Goal: Check status: Check status

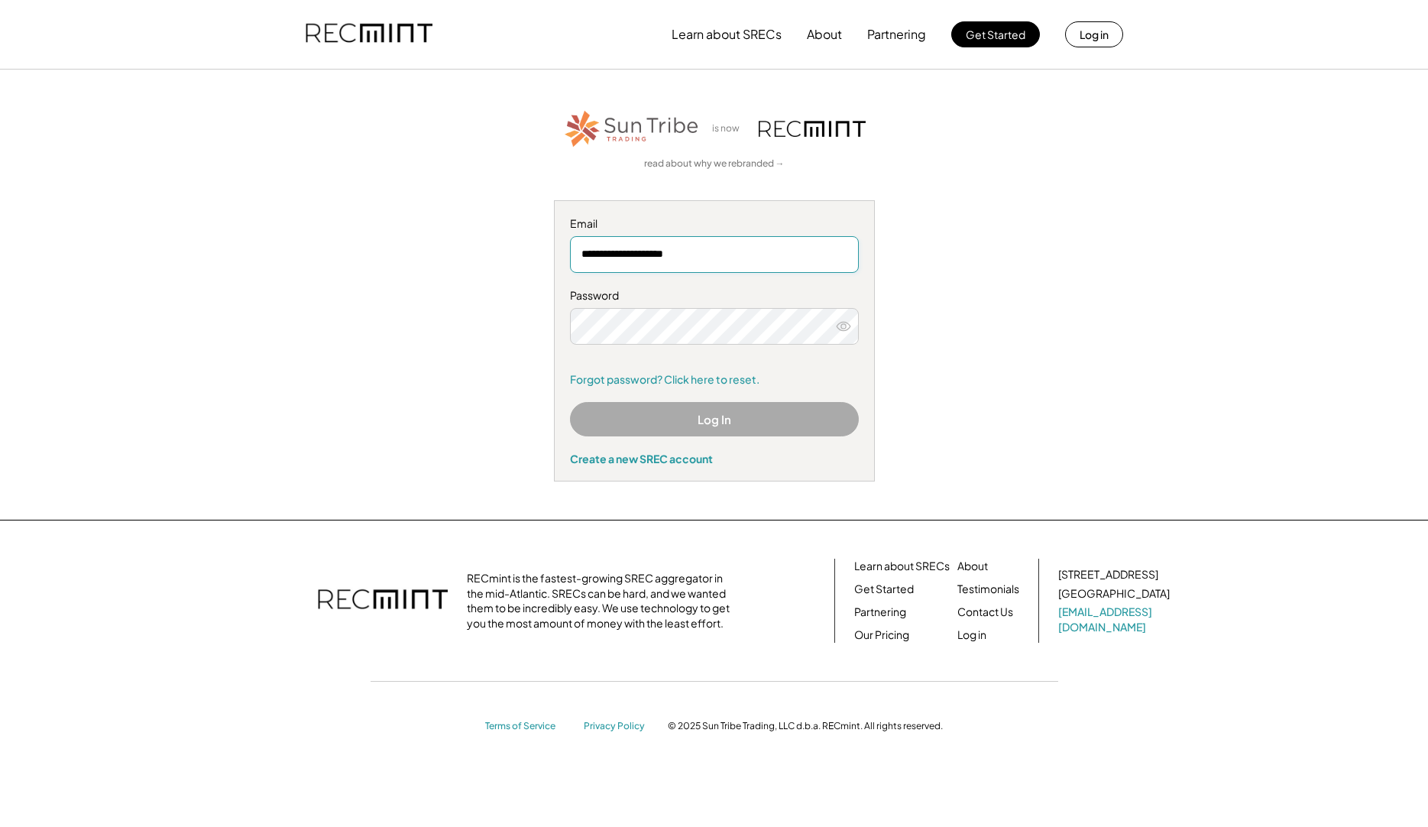
type input "**********"
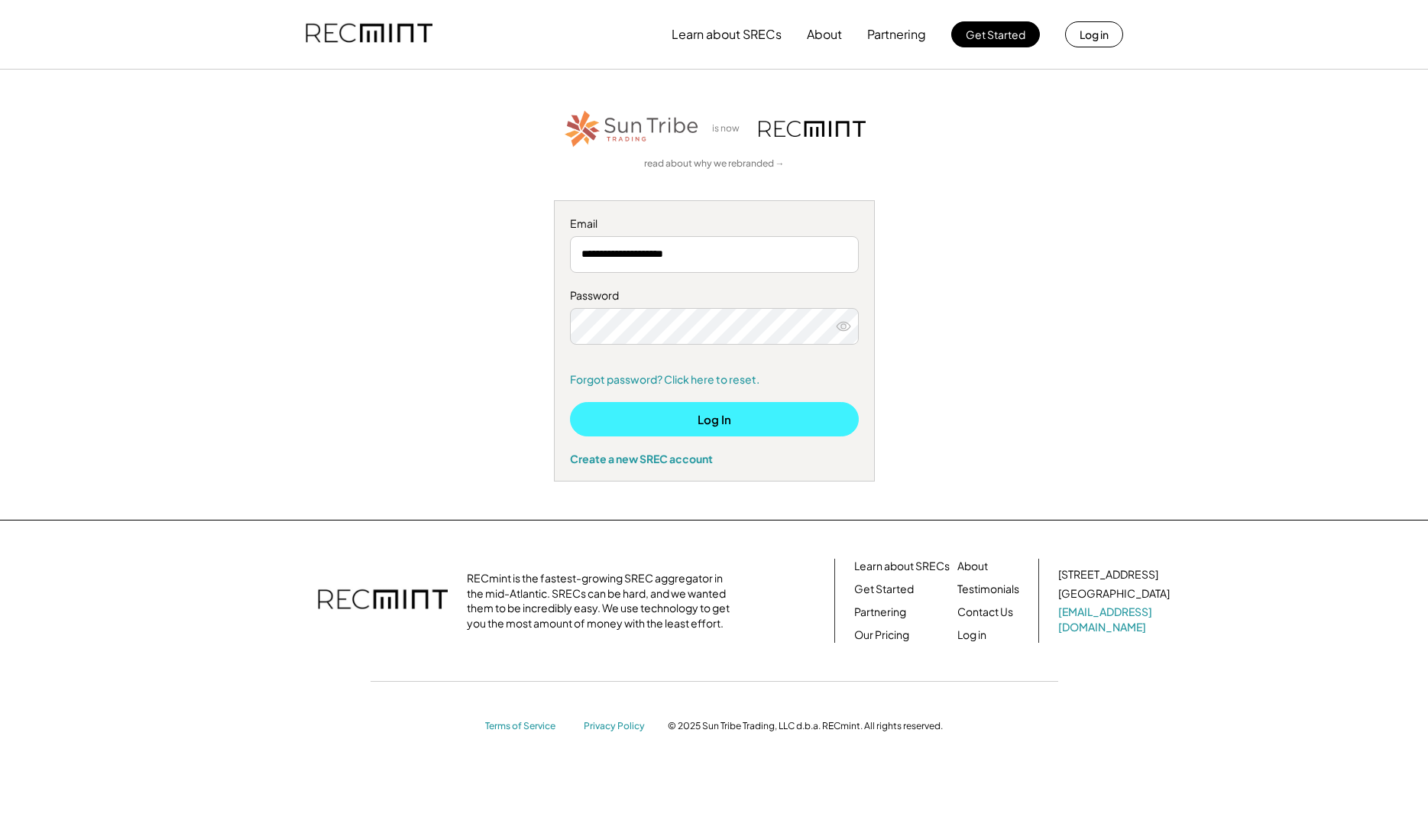
click at [664, 418] on button "Log In" at bounding box center [714, 419] width 289 height 34
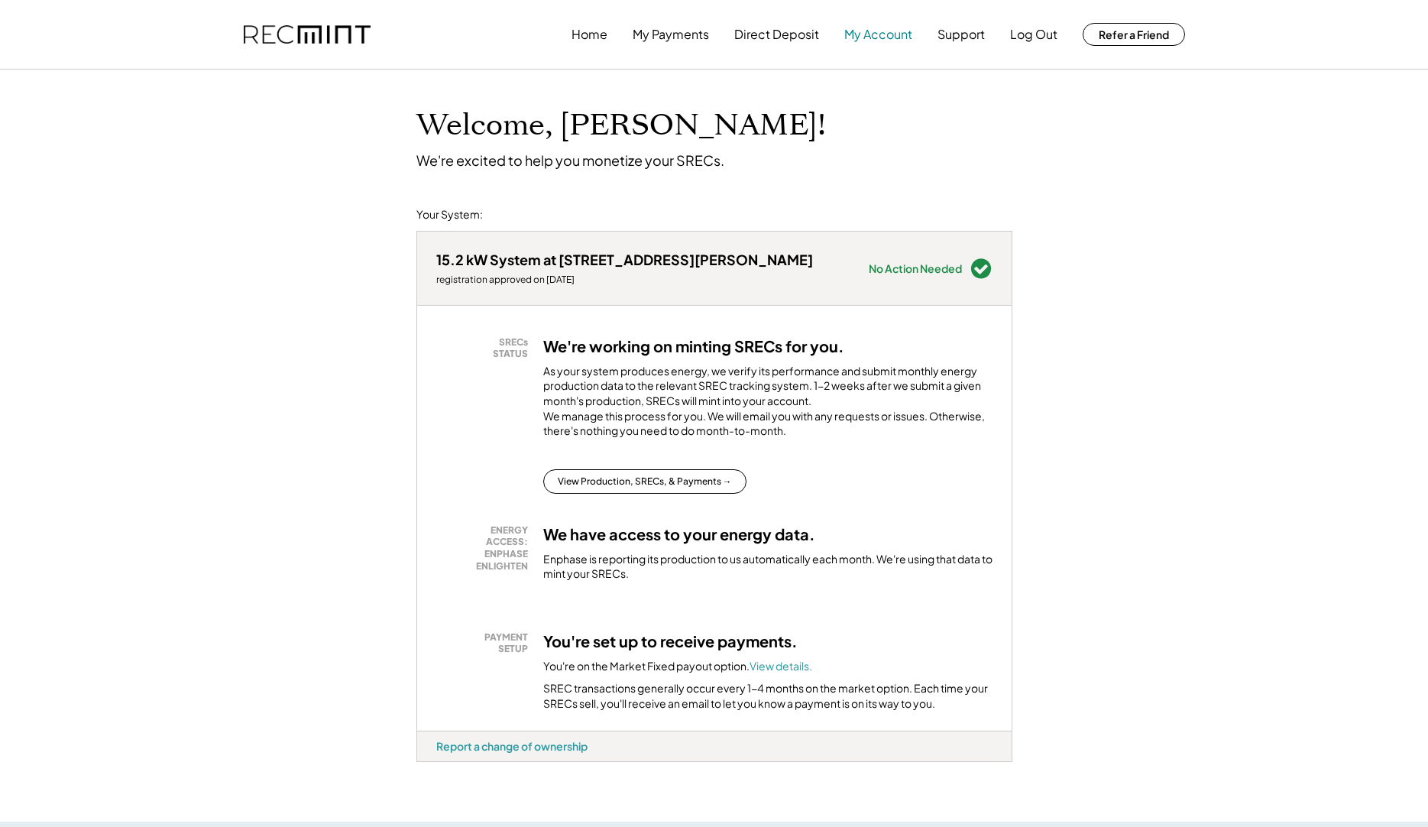
click at [865, 33] on button "My Account" at bounding box center [878, 34] width 68 height 31
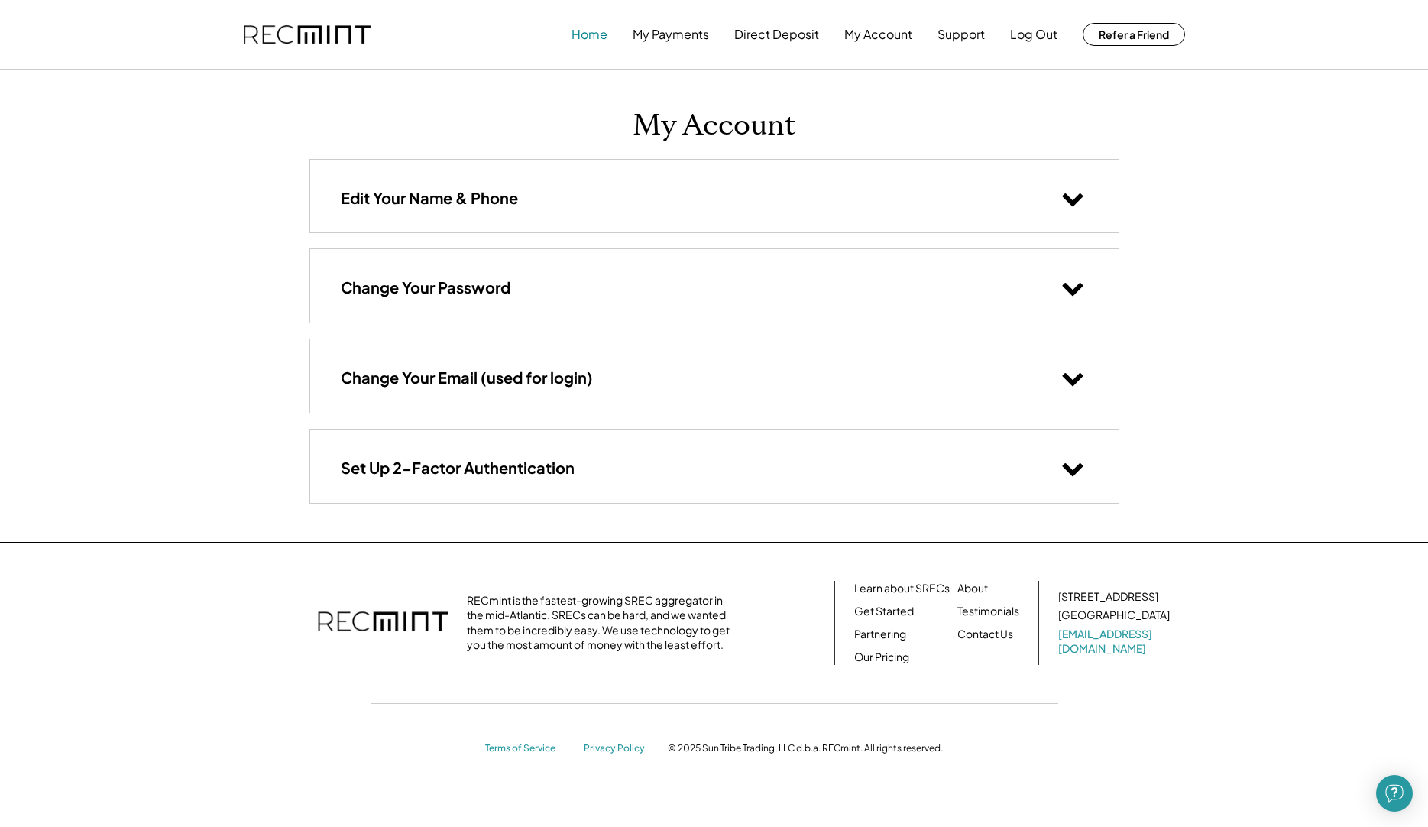
click at [584, 34] on button "Home" at bounding box center [589, 34] width 36 height 31
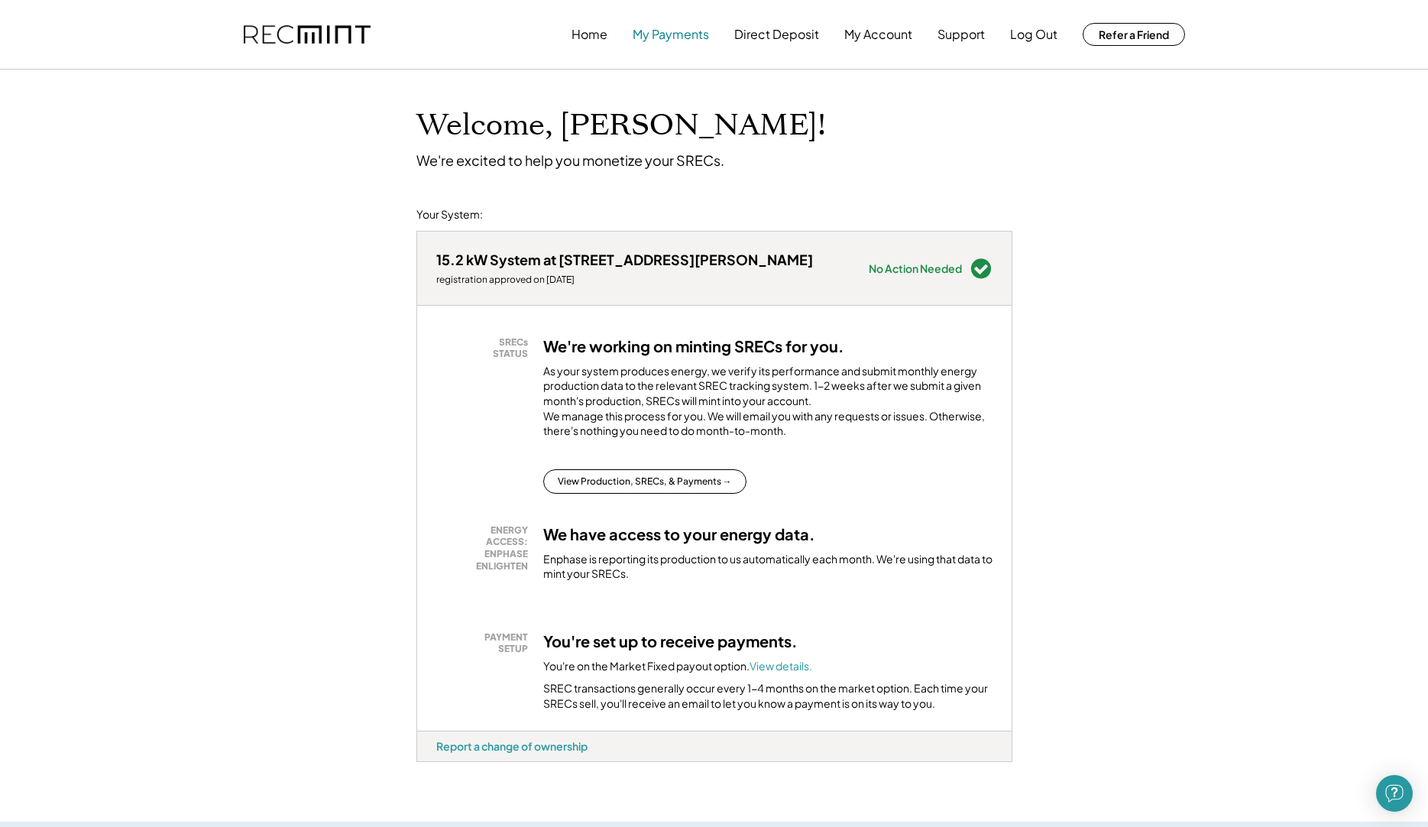
click at [652, 34] on button "My Payments" at bounding box center [671, 34] width 76 height 31
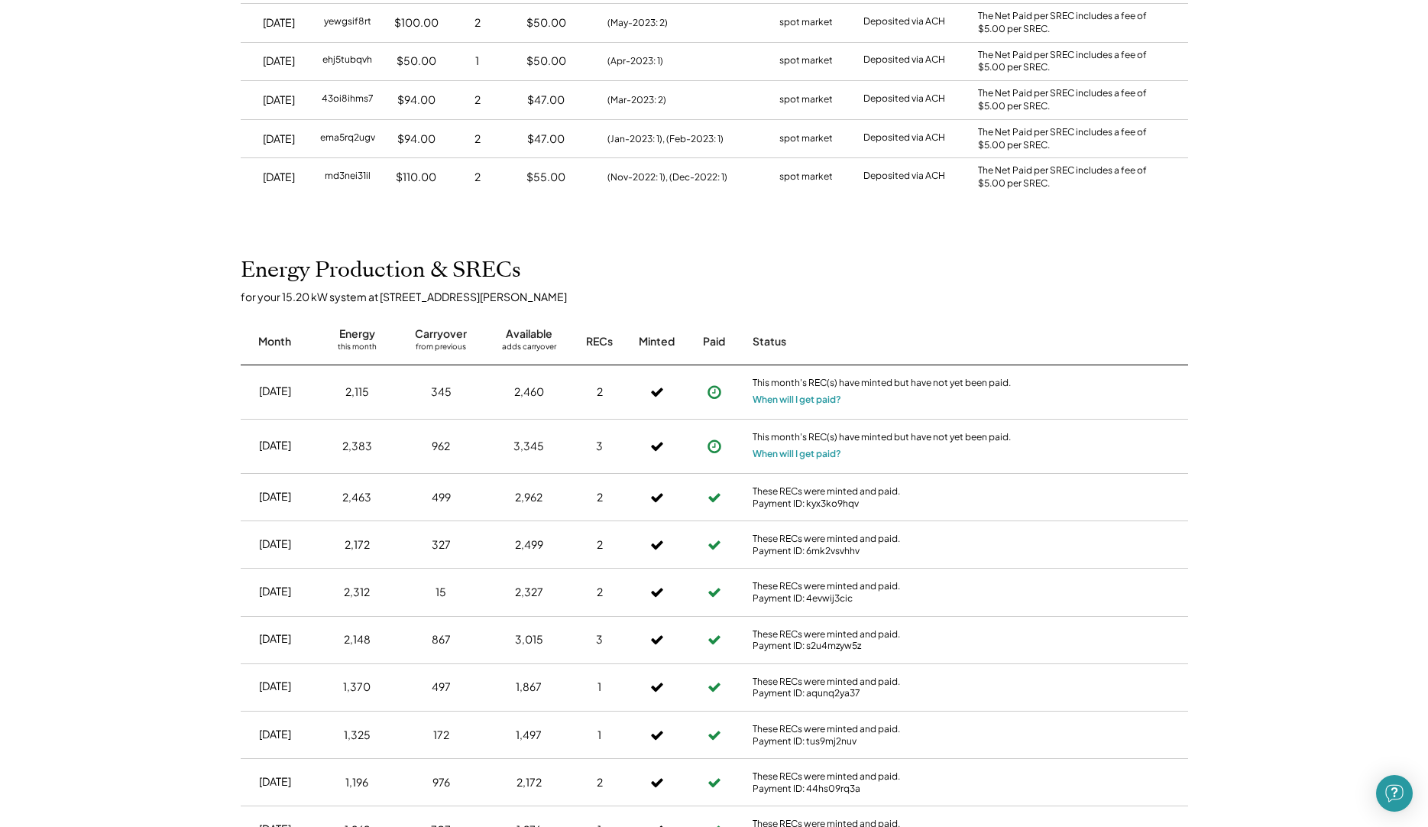
scroll to position [1052, 0]
click at [779, 389] on button "When will I get paid?" at bounding box center [797, 396] width 89 height 15
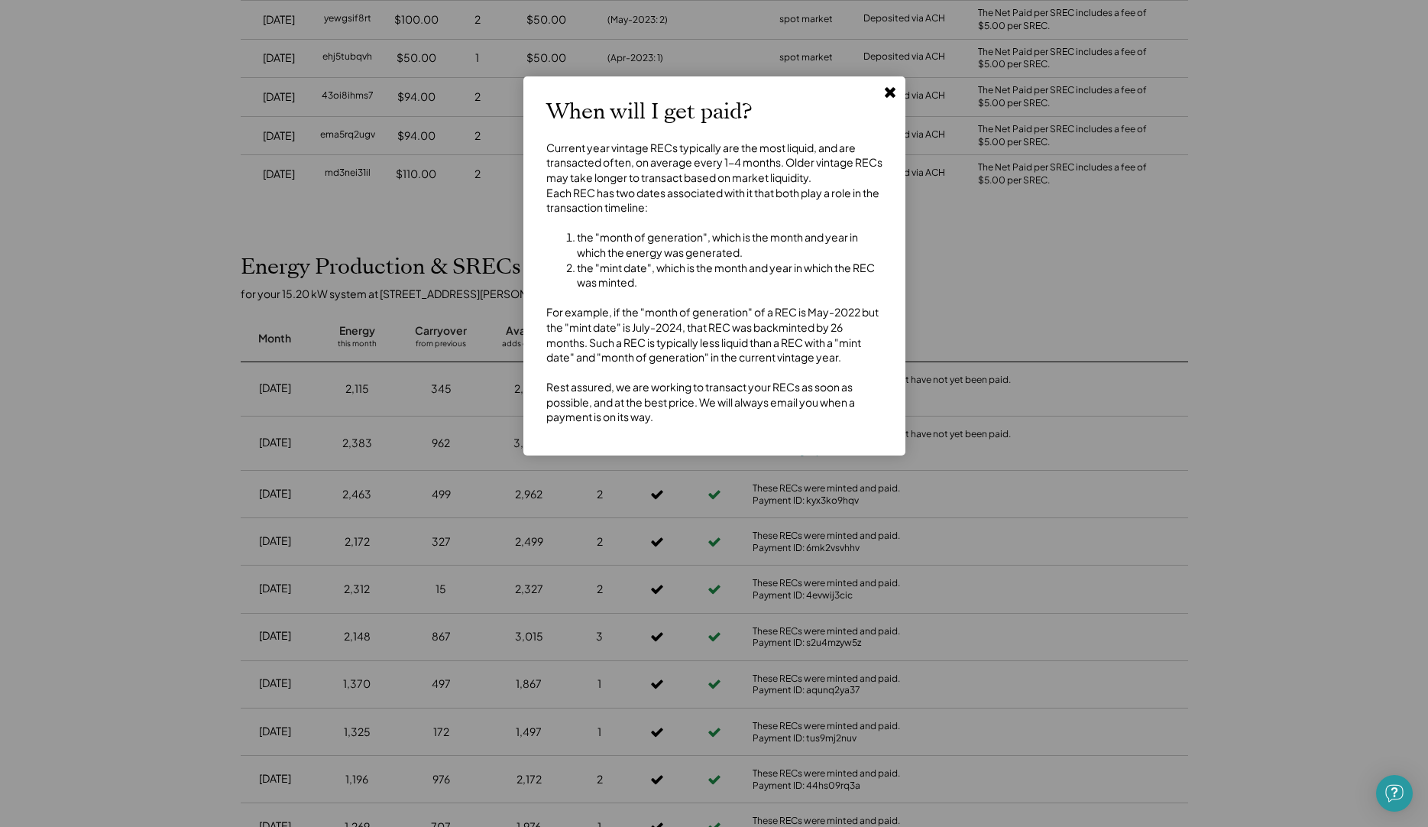
click at [887, 89] on use at bounding box center [890, 92] width 11 height 11
click at [888, 88] on icon at bounding box center [889, 91] width 15 height 15
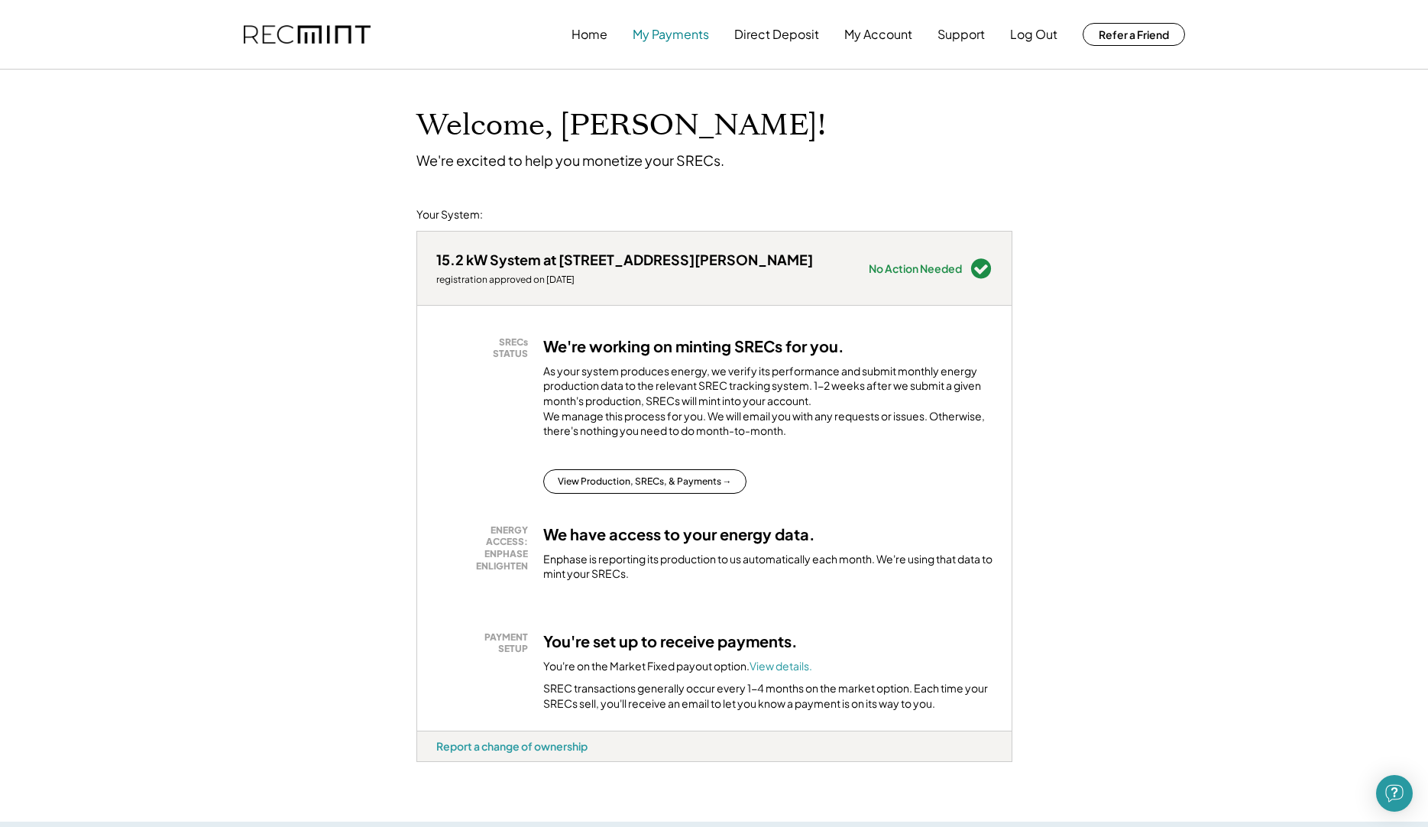
click at [679, 36] on button "My Payments" at bounding box center [671, 34] width 76 height 31
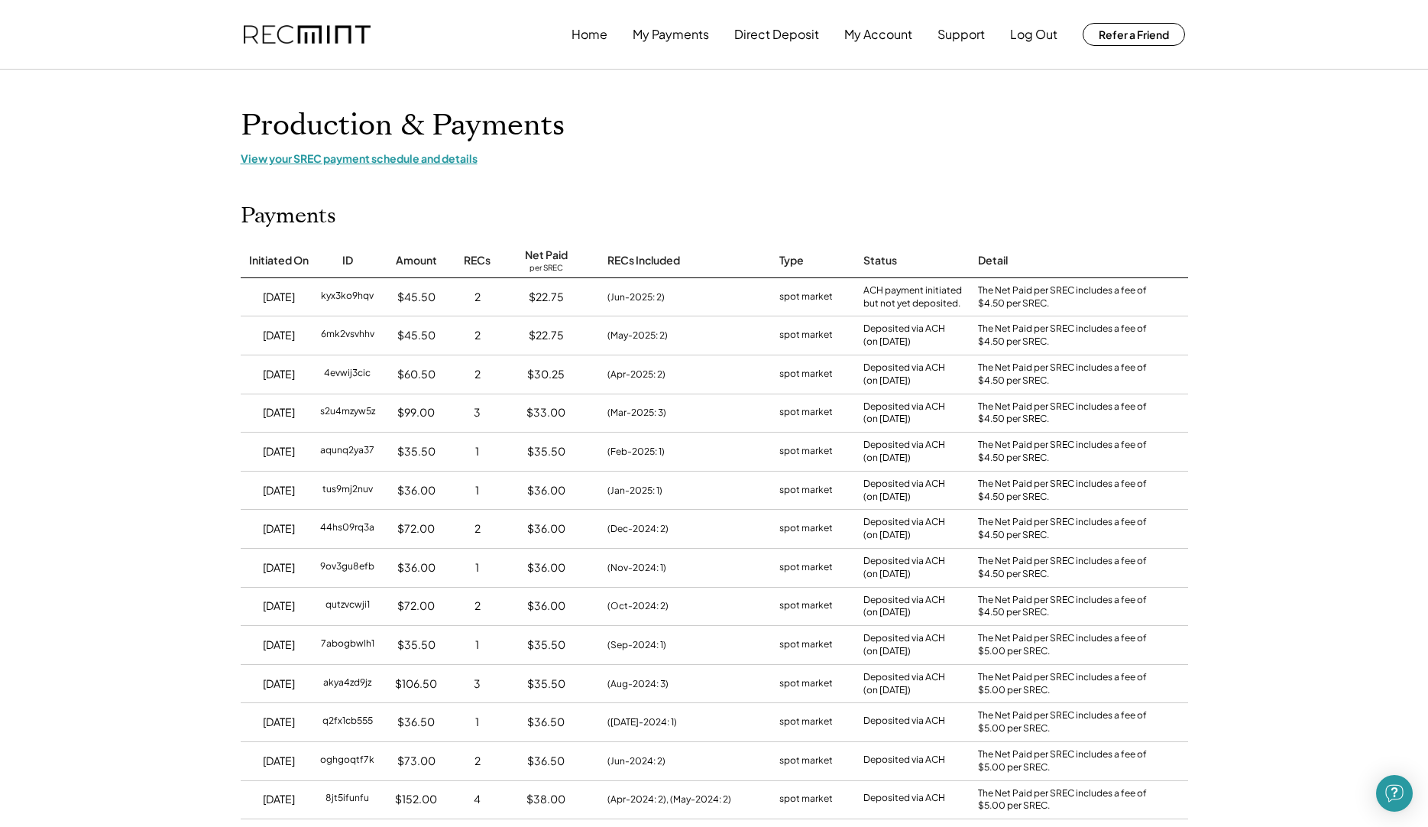
click at [414, 157] on div "View your SREC payment schedule and details" at bounding box center [714, 158] width 947 height 14
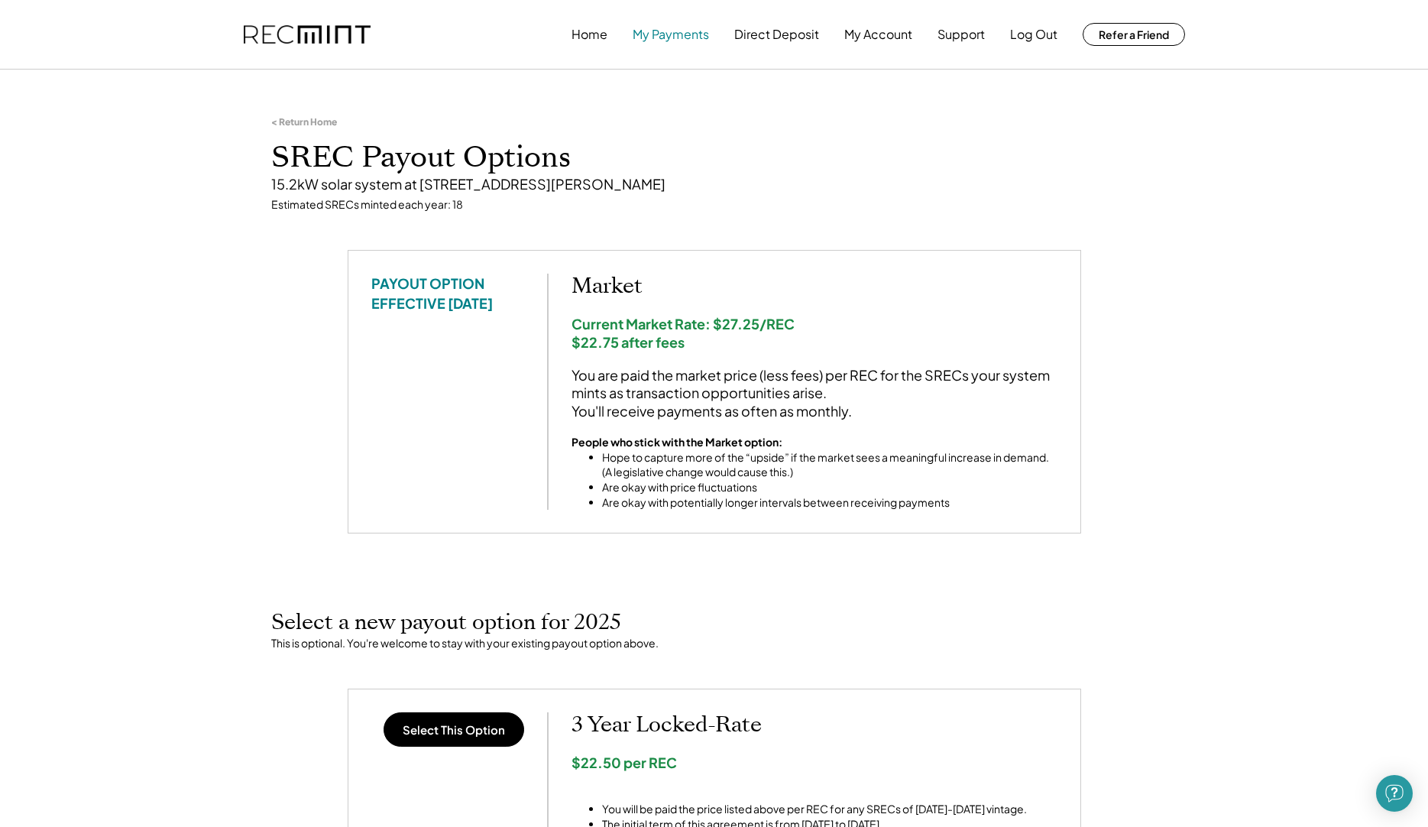
click at [669, 33] on button "My Payments" at bounding box center [671, 34] width 76 height 31
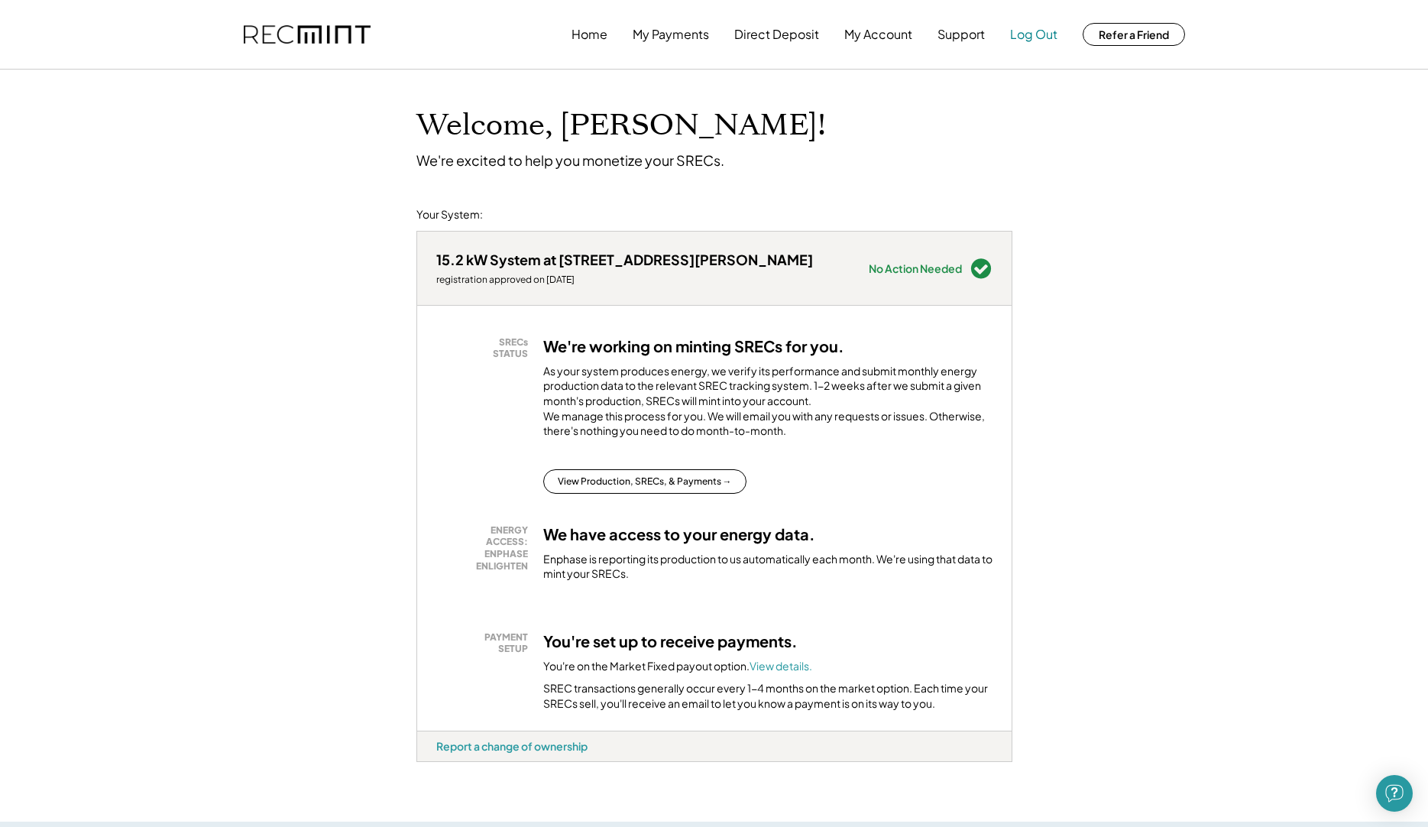
click at [1038, 34] on button "Log Out" at bounding box center [1033, 34] width 47 height 31
